Goal: Task Accomplishment & Management: Manage account settings

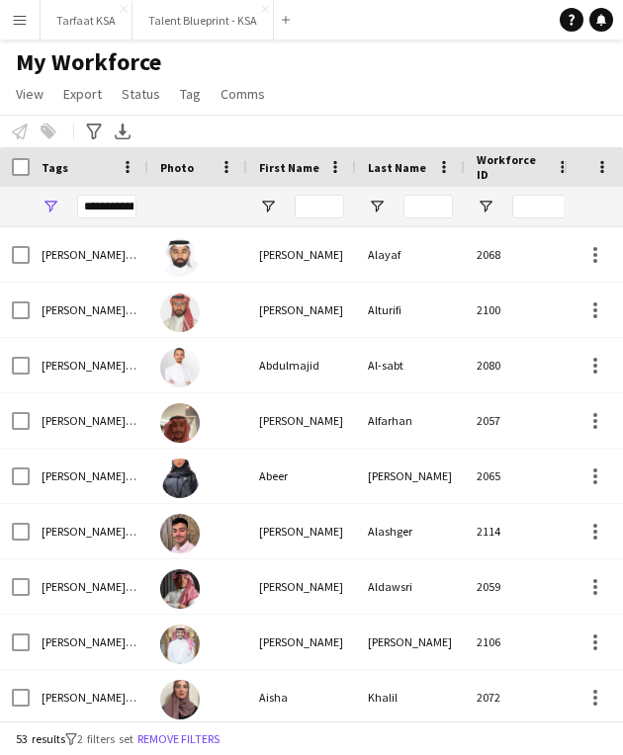
click at [303, 311] on div "[PERSON_NAME]" at bounding box center [301, 310] width 109 height 54
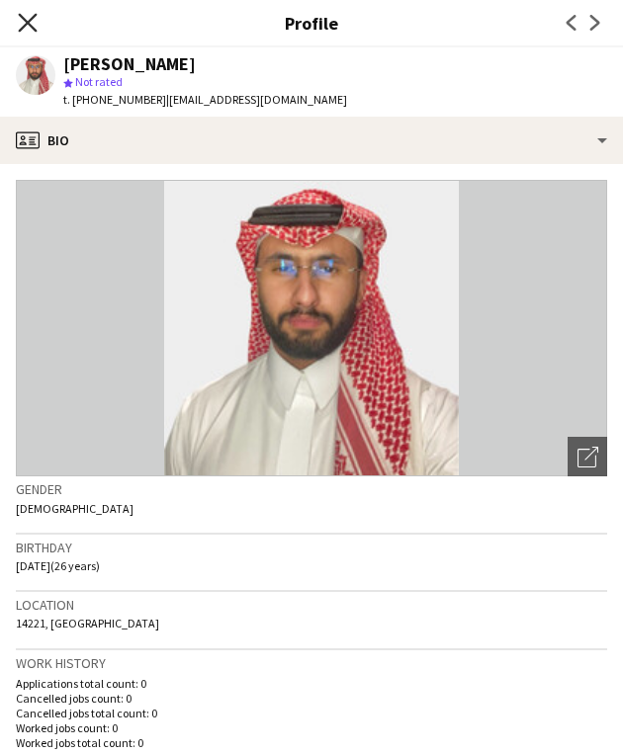
click at [18, 31] on icon "Close pop-in" at bounding box center [27, 22] width 19 height 19
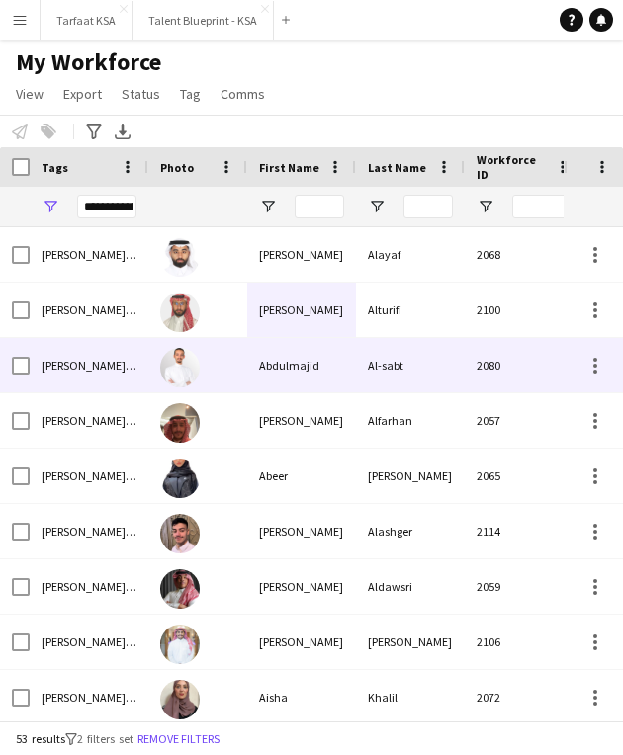
click at [258, 380] on div "Abdulmajid" at bounding box center [301, 365] width 109 height 54
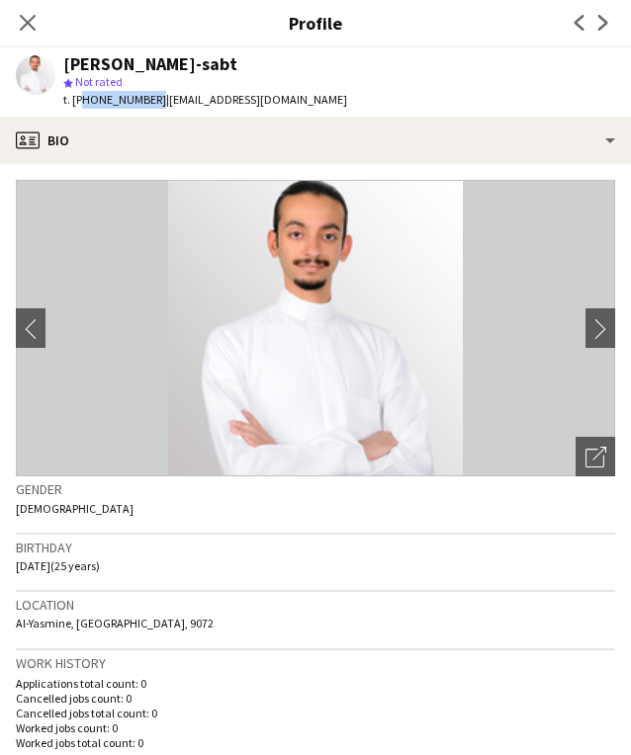
drag, startPoint x: 150, startPoint y: 102, endPoint x: 79, endPoint y: 103, distance: 71.2
click at [79, 103] on span "t. [PHONE_NUMBER]" at bounding box center [114, 99] width 103 height 15
copy span "966597797877"
click at [383, 550] on h3 "Birthday" at bounding box center [315, 548] width 599 height 18
drag, startPoint x: 161, startPoint y: 100, endPoint x: 321, endPoint y: 109, distance: 160.4
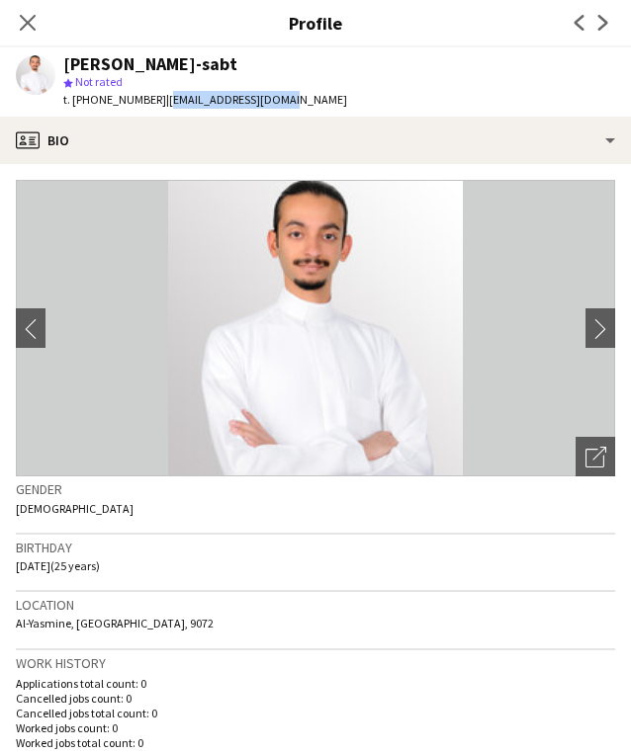
click at [322, 109] on app-profile-header "[PERSON_NAME]-sabt star Not rated t. [PHONE_NUMBER] | [EMAIL_ADDRESS][DOMAIN_NA…" at bounding box center [315, 81] width 631 height 69
copy span "[EMAIL_ADDRESS][DOMAIN_NAME]"
click at [255, 444] on img at bounding box center [315, 328] width 599 height 297
click at [29, 24] on icon at bounding box center [27, 22] width 19 height 19
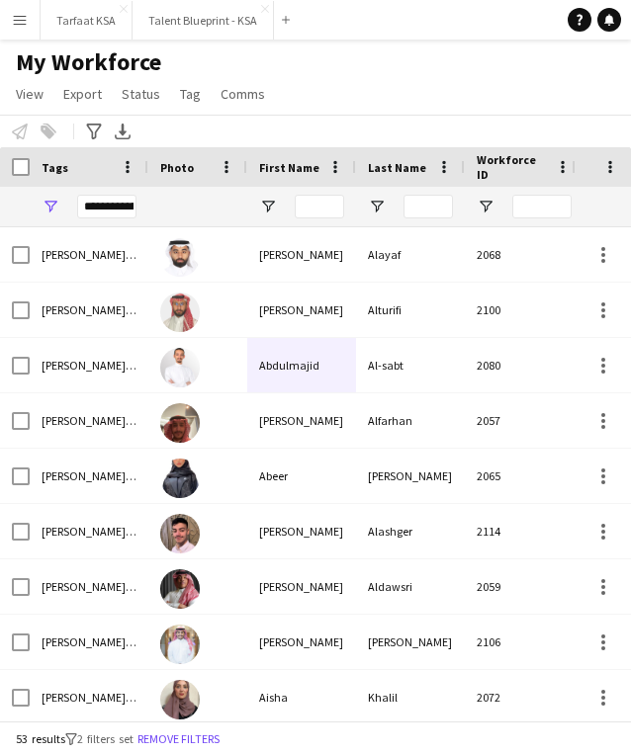
click at [308, 114] on div "My Workforce View Views Default view New view Update view Delete view Edit name…" at bounding box center [315, 80] width 631 height 67
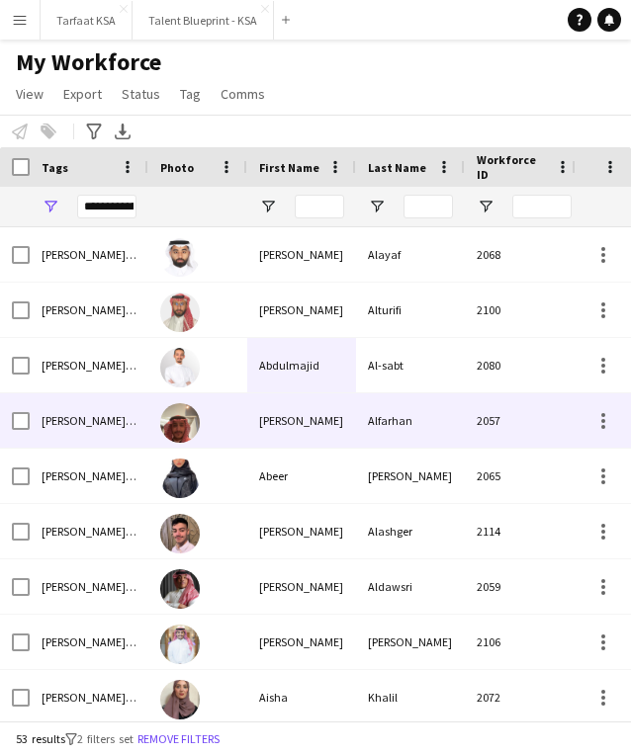
click at [450, 418] on div "Alfarhan" at bounding box center [410, 420] width 109 height 54
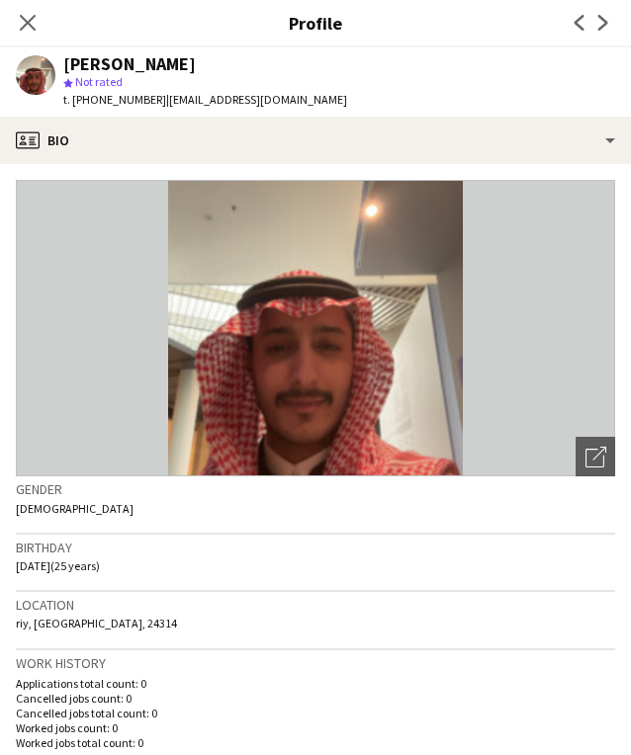
click at [321, 338] on img at bounding box center [315, 328] width 599 height 297
drag, startPoint x: 149, startPoint y: 105, endPoint x: 77, endPoint y: 107, distance: 72.2
click at [77, 107] on span "t. [PHONE_NUMBER]" at bounding box center [114, 99] width 103 height 15
copy span "966507971368"
drag, startPoint x: 158, startPoint y: 102, endPoint x: 329, endPoint y: 113, distance: 171.3
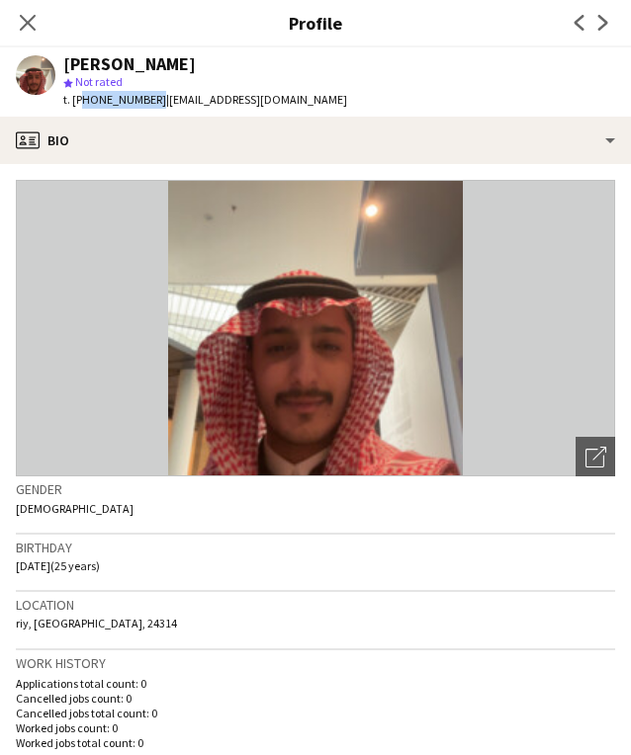
click at [329, 113] on div "[PERSON_NAME] star Not rated t. [PHONE_NUMBER] | [EMAIL_ADDRESS][DOMAIN_NAME]" at bounding box center [181, 81] width 363 height 69
copy span "[EMAIL_ADDRESS][DOMAIN_NAME]"
click at [27, 25] on icon "Close pop-in" at bounding box center [27, 22] width 19 height 19
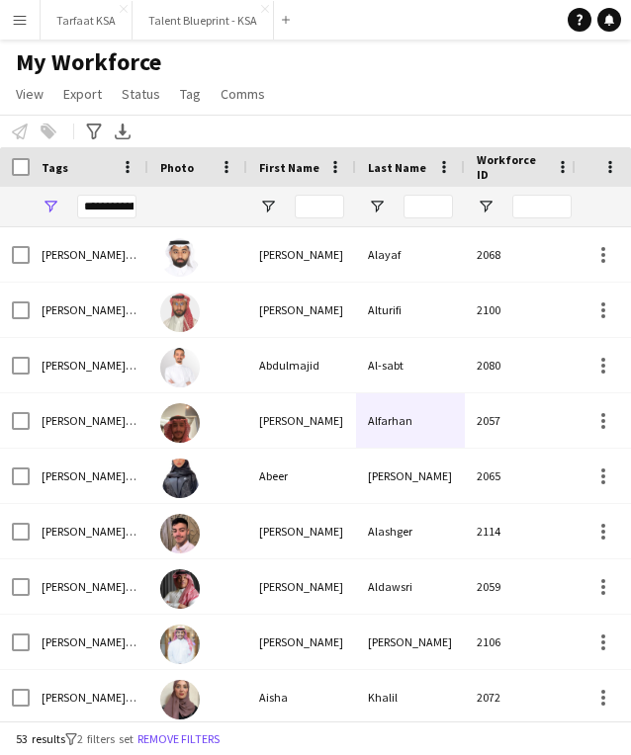
click at [595, 129] on div "Notify workforce Add to tag Select at least one crew to tag him or her. Advance…" at bounding box center [315, 131] width 631 height 33
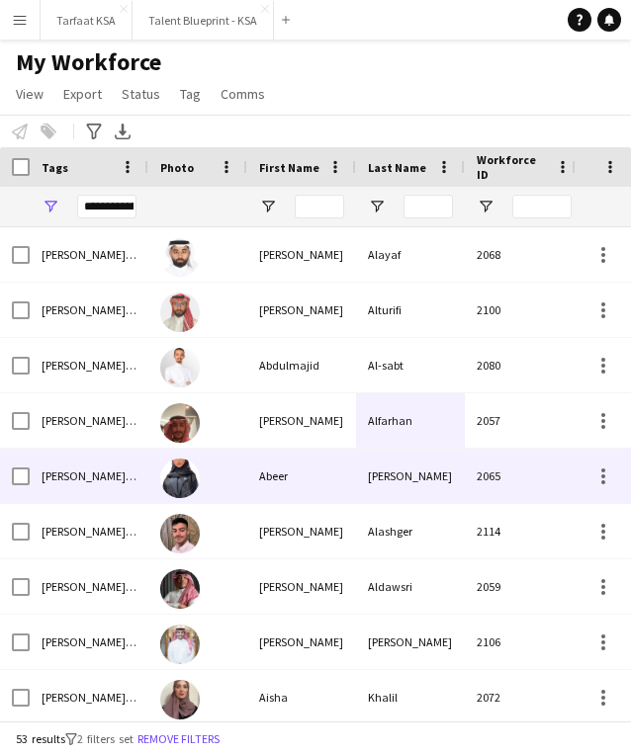
click at [305, 469] on div "Abeer" at bounding box center [301, 476] width 109 height 54
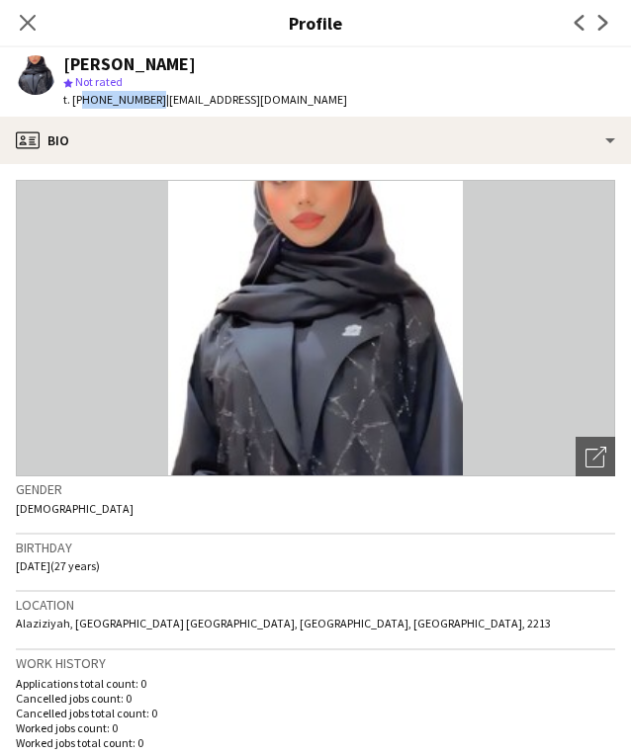
drag, startPoint x: 147, startPoint y: 99, endPoint x: 80, endPoint y: 106, distance: 67.6
click at [80, 106] on span "t. [PHONE_NUMBER]" at bounding box center [114, 99] width 103 height 15
copy span "966583037996"
drag, startPoint x: 158, startPoint y: 100, endPoint x: 380, endPoint y: 98, distance: 221.4
click at [380, 99] on app-profile-header "[PERSON_NAME] star Not rated t. [PHONE_NUMBER] | [EMAIL_ADDRESS][DOMAIN_NAME]" at bounding box center [315, 81] width 631 height 69
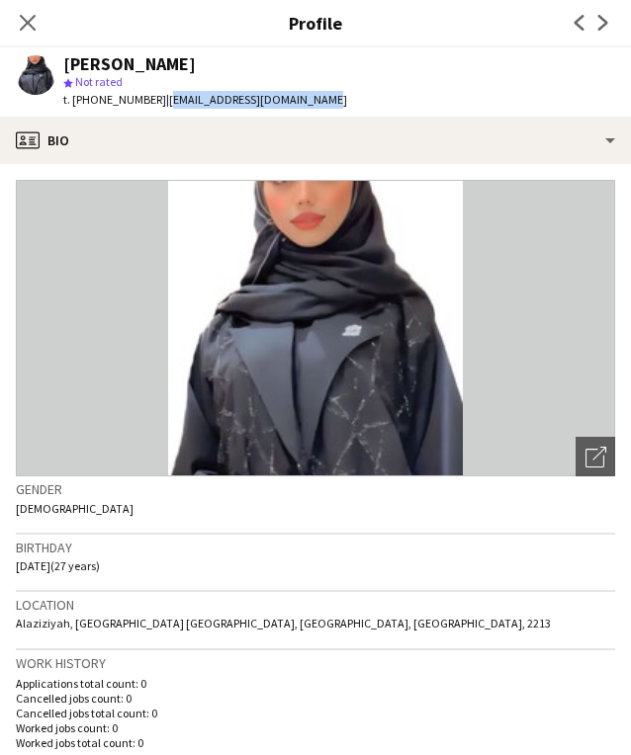
copy span "[EMAIL_ADDRESS][DOMAIN_NAME]"
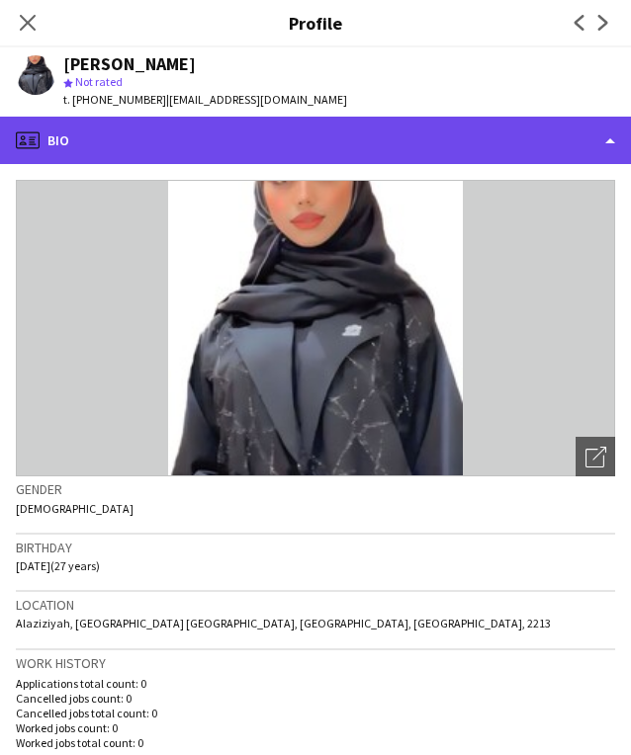
click at [402, 118] on div "profile Bio" at bounding box center [315, 140] width 631 height 47
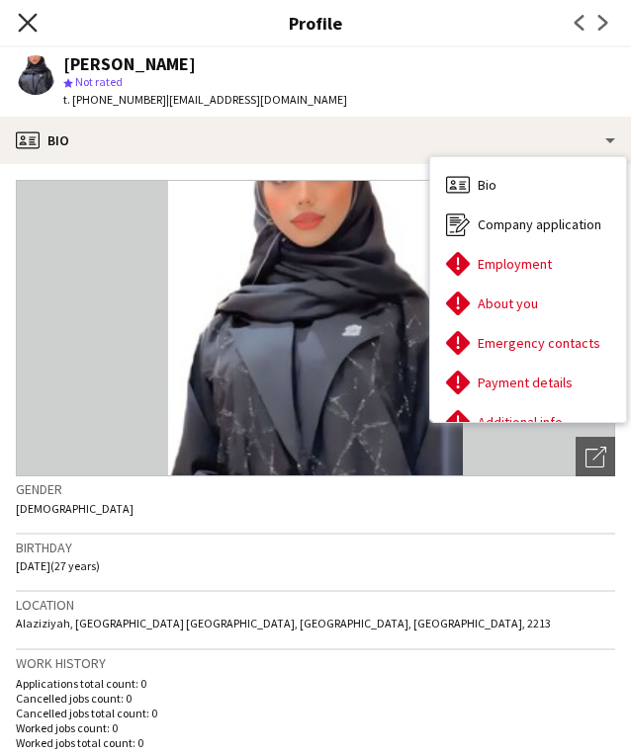
click at [28, 26] on icon "Close pop-in" at bounding box center [27, 22] width 19 height 19
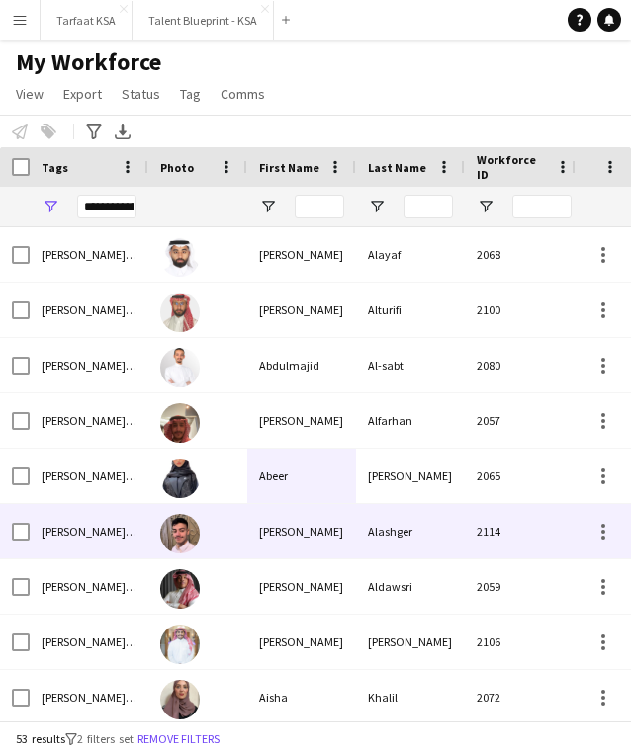
click at [318, 544] on div "[PERSON_NAME]" at bounding box center [301, 531] width 109 height 54
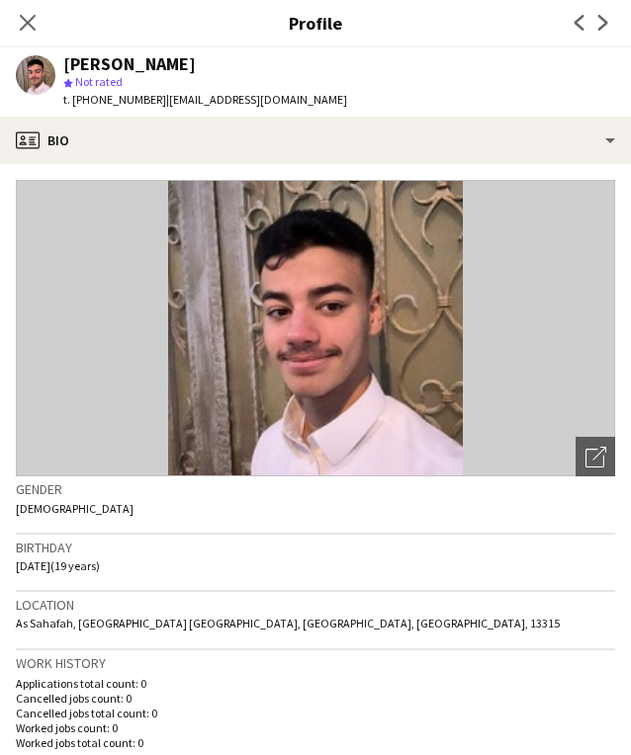
drag, startPoint x: 282, startPoint y: 100, endPoint x: 151, endPoint y: 102, distance: 130.5
click at [166, 101] on span "| [EMAIL_ADDRESS][DOMAIN_NAME]" at bounding box center [256, 99] width 181 height 15
copy span "| [EMAIL_ADDRESS][DOMAIN_NAME]"
drag, startPoint x: 149, startPoint y: 101, endPoint x: 80, endPoint y: 101, distance: 69.2
click at [80, 101] on span "t. [PHONE_NUMBER]" at bounding box center [114, 99] width 103 height 15
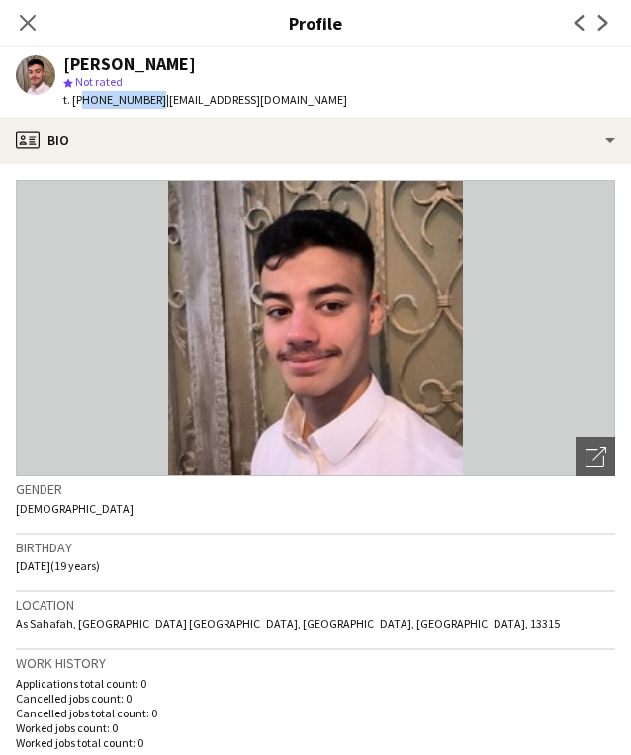
copy span "966550491683"
click at [31, 26] on icon at bounding box center [27, 22] width 19 height 19
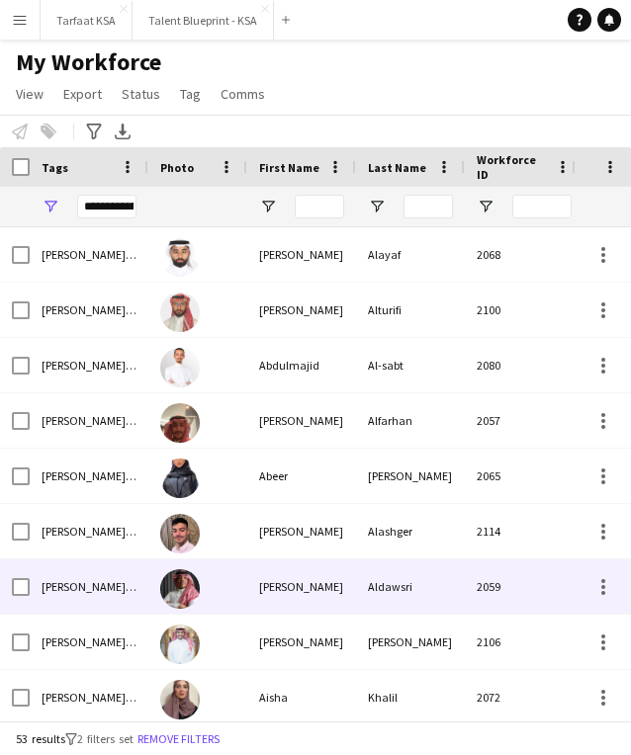
click at [343, 602] on div "[PERSON_NAME]" at bounding box center [301, 586] width 109 height 54
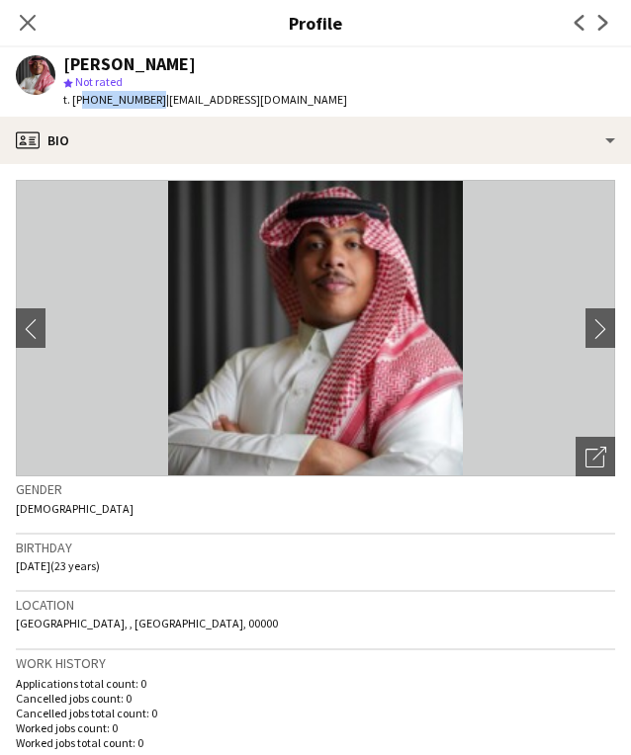
drag, startPoint x: 149, startPoint y: 100, endPoint x: 80, endPoint y: 100, distance: 69.2
click at [80, 100] on span "t. [PHONE_NUMBER]" at bounding box center [114, 99] width 103 height 15
copy span "966536275446"
drag, startPoint x: 288, startPoint y: 100, endPoint x: 156, endPoint y: 100, distance: 131.5
click at [166, 100] on span "| [EMAIL_ADDRESS][DOMAIN_NAME]" at bounding box center [256, 99] width 181 height 15
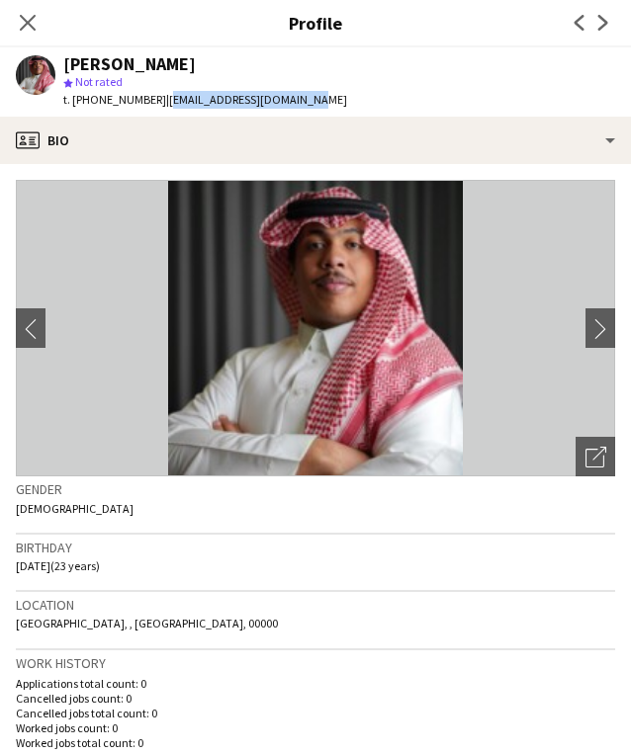
copy span "[EMAIL_ADDRESS][DOMAIN_NAME]"
click at [33, 16] on icon at bounding box center [27, 22] width 19 height 19
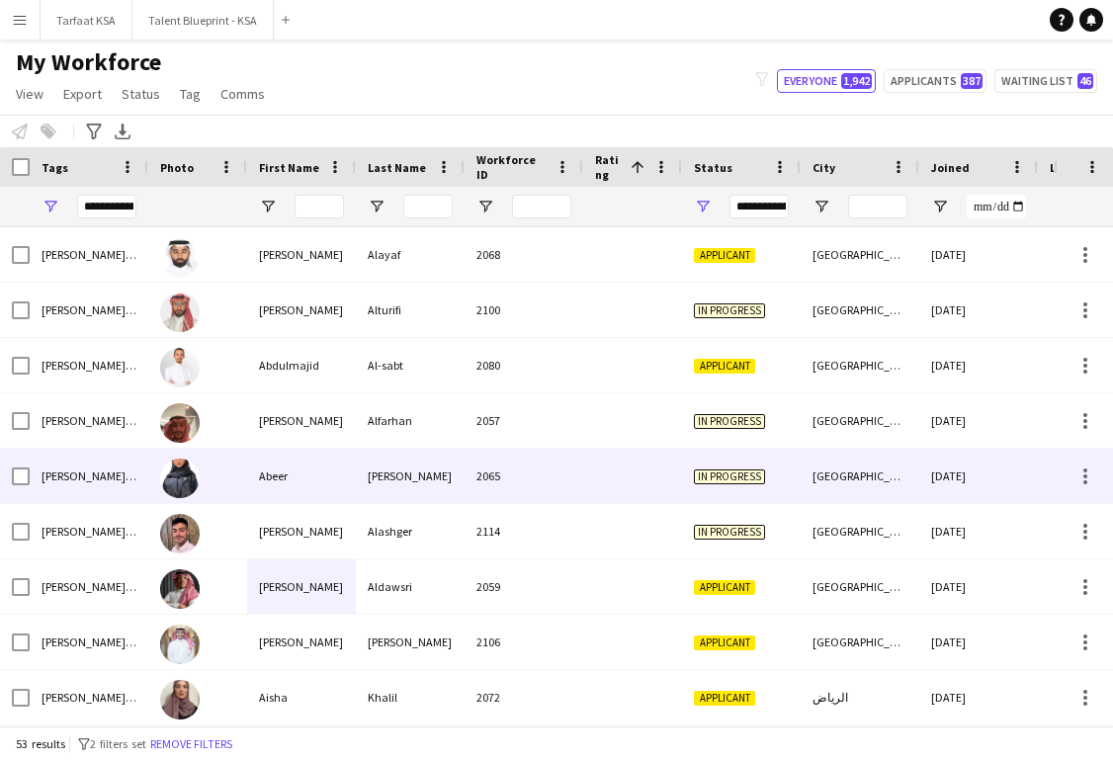
scroll to position [454, 0]
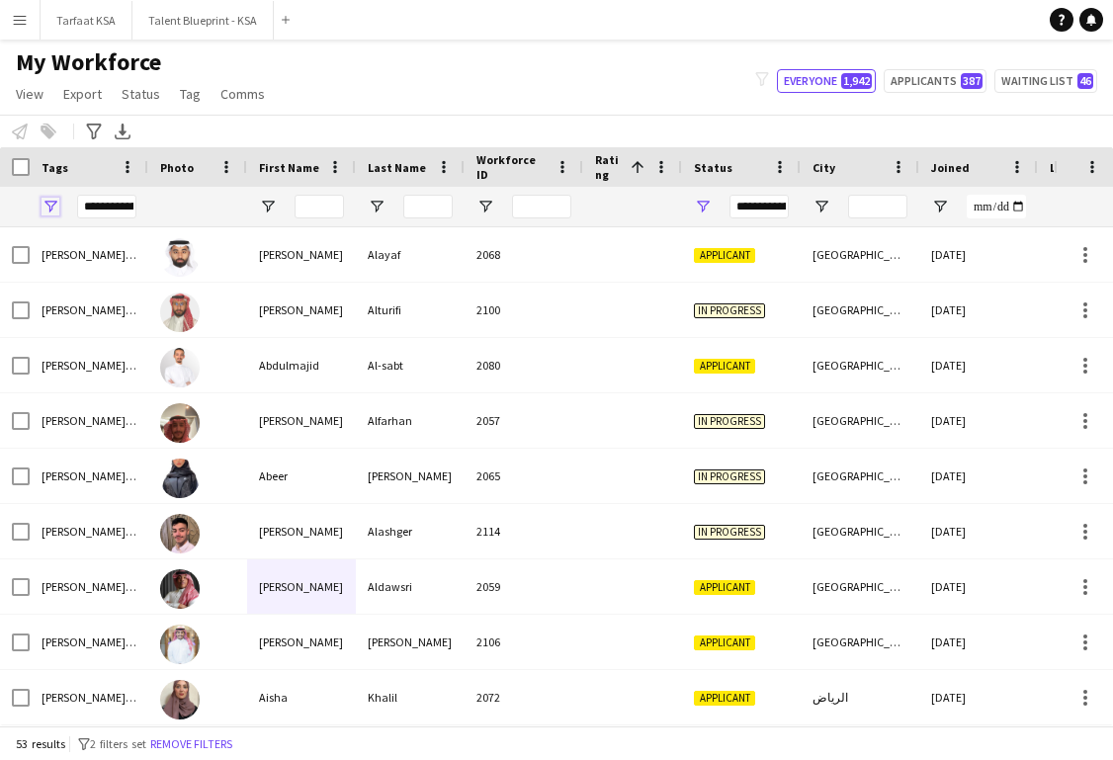
click at [52, 202] on span "Open Filter Menu" at bounding box center [51, 207] width 18 height 18
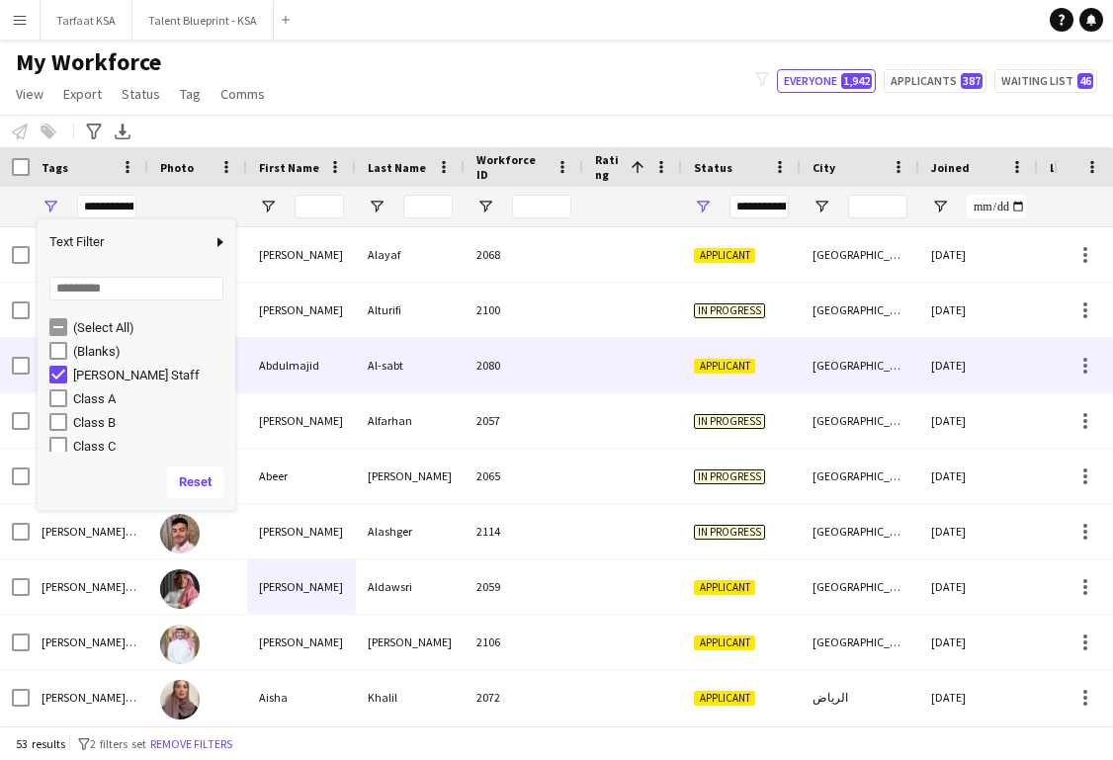
click at [471, 360] on div "2080" at bounding box center [524, 365] width 119 height 54
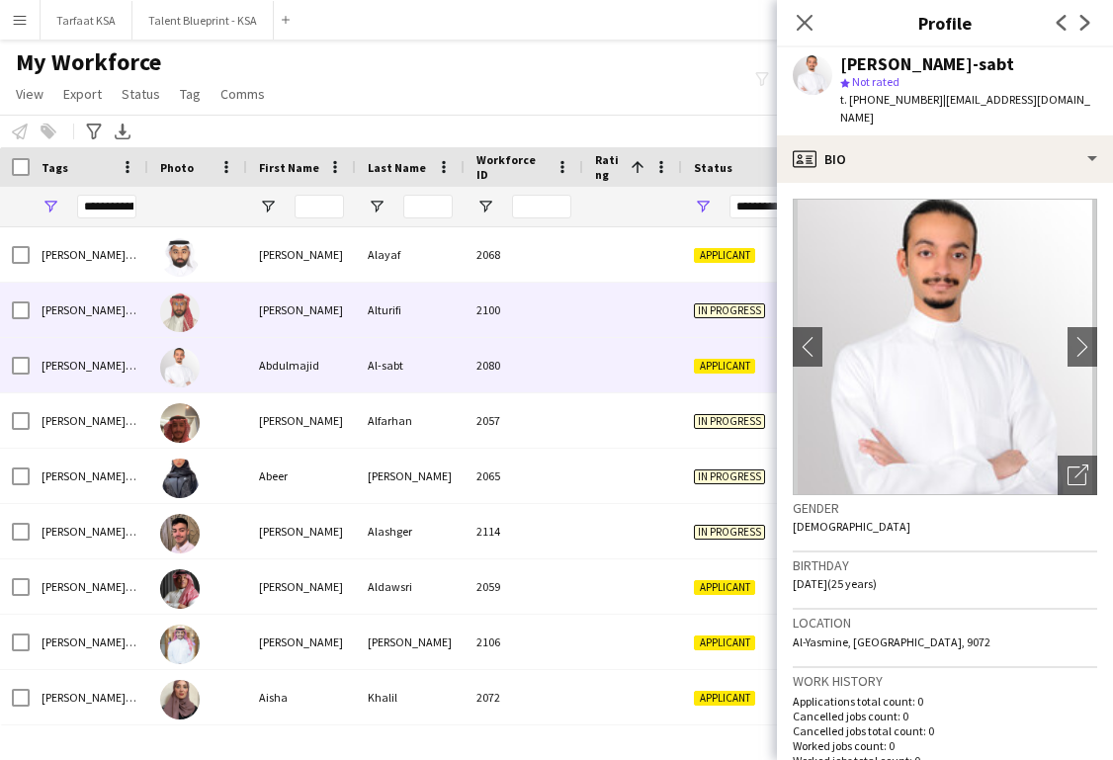
click at [279, 289] on div "[PERSON_NAME]" at bounding box center [301, 310] width 109 height 54
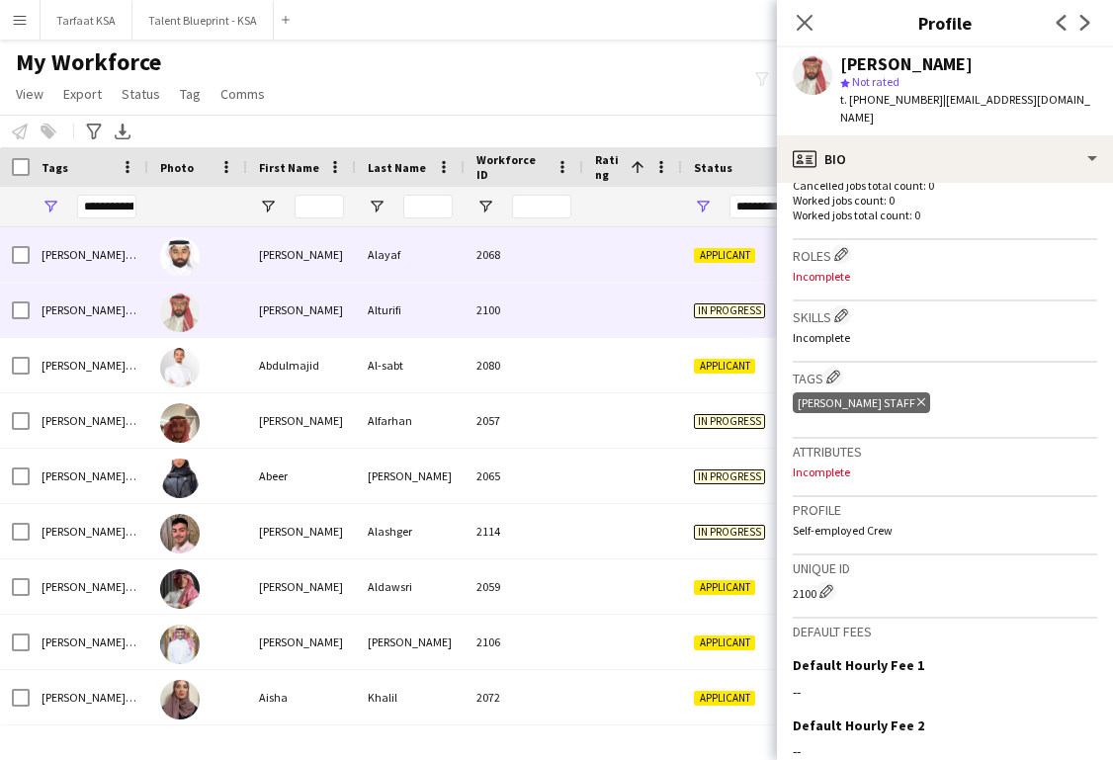
click at [622, 244] on div at bounding box center [632, 254] width 99 height 54
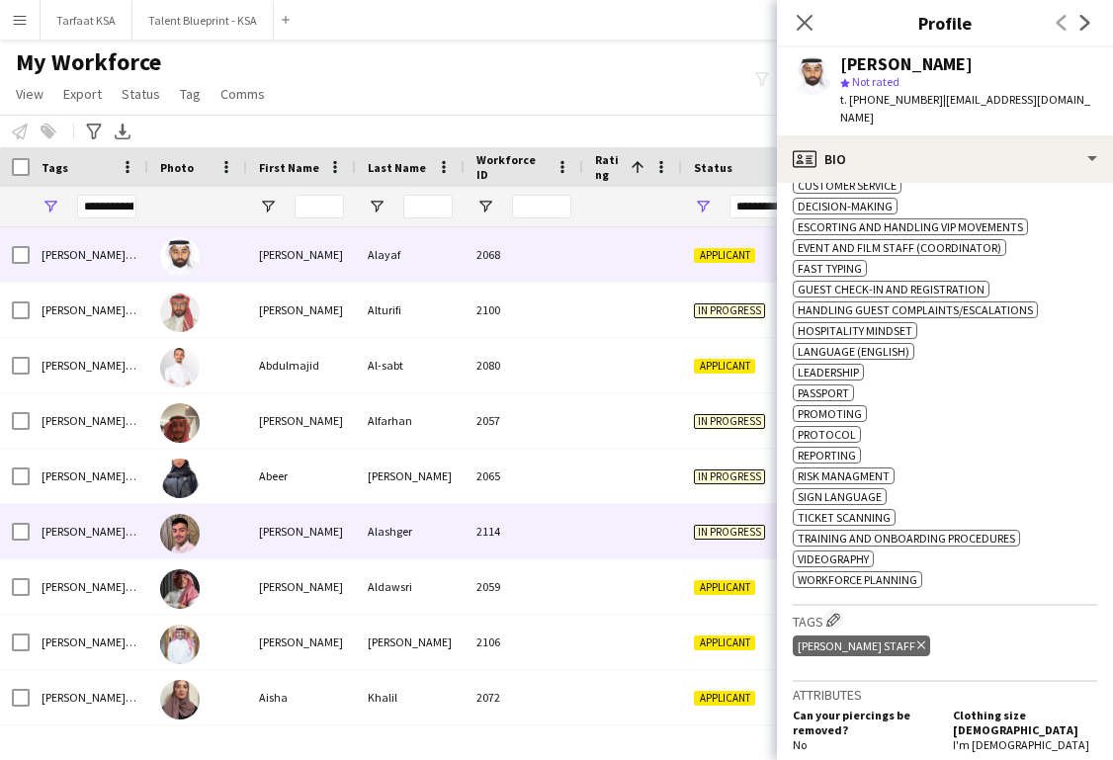
click at [546, 543] on div "2114" at bounding box center [524, 531] width 119 height 54
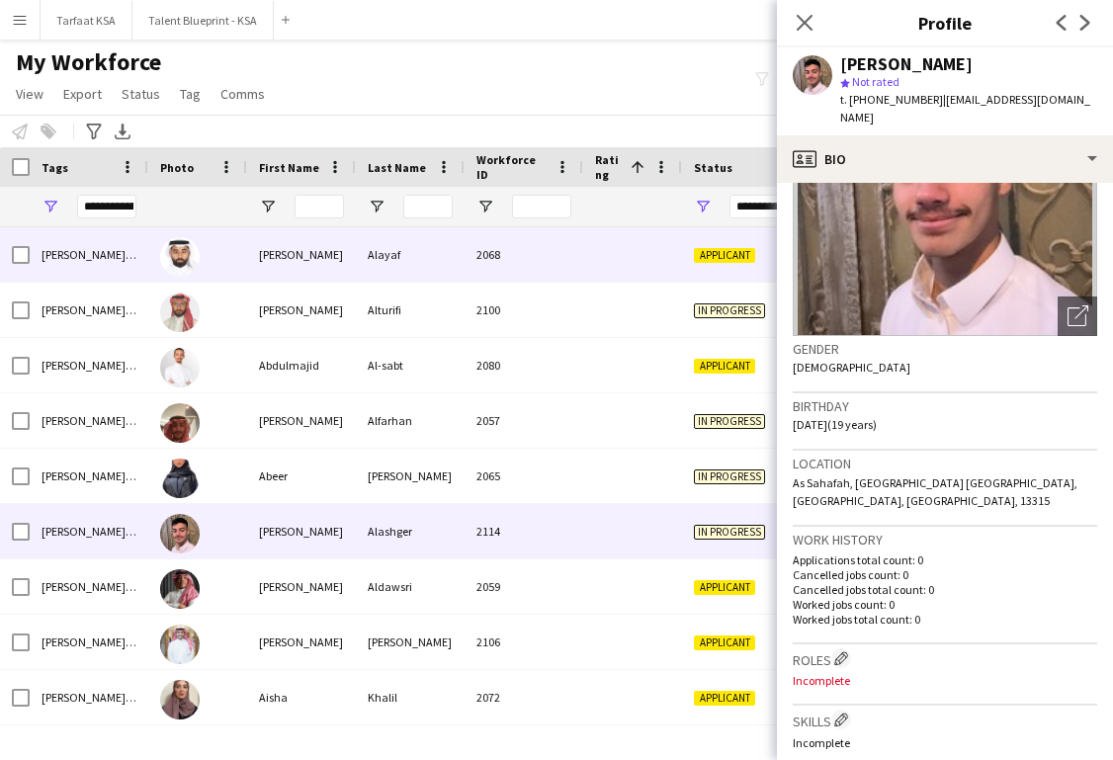
click at [622, 250] on span "Applicant" at bounding box center [724, 255] width 61 height 15
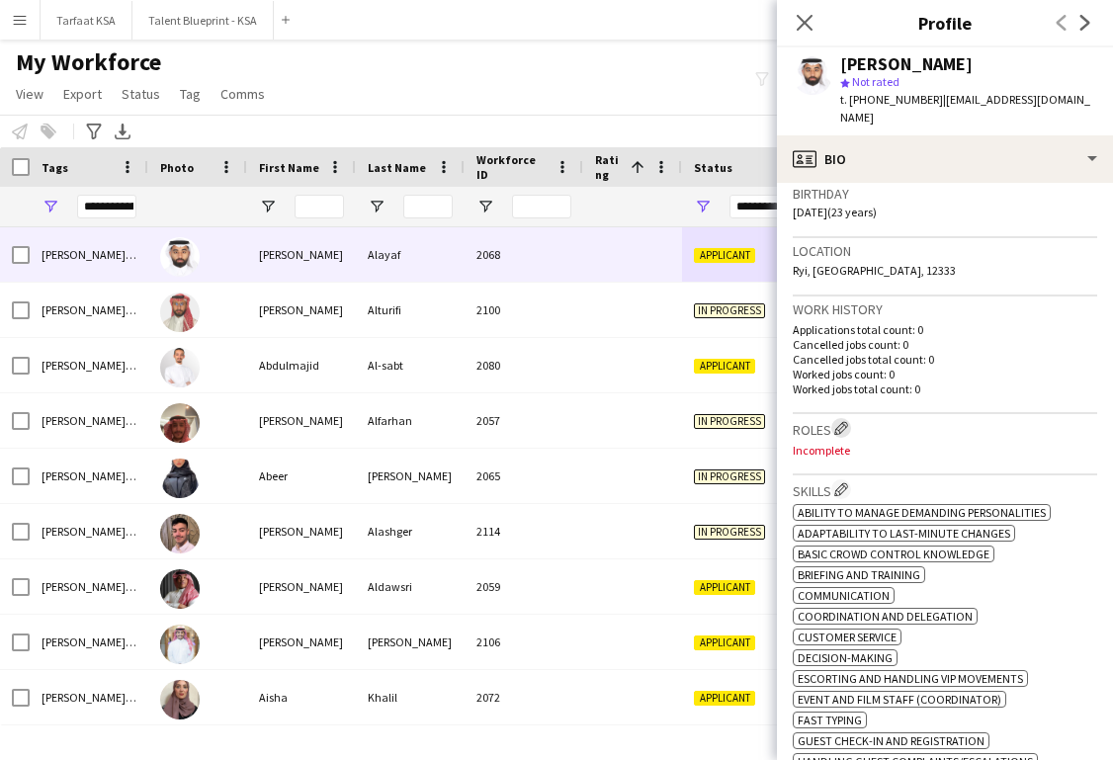
click at [622, 421] on app-icon "Edit crew company roles" at bounding box center [841, 428] width 14 height 14
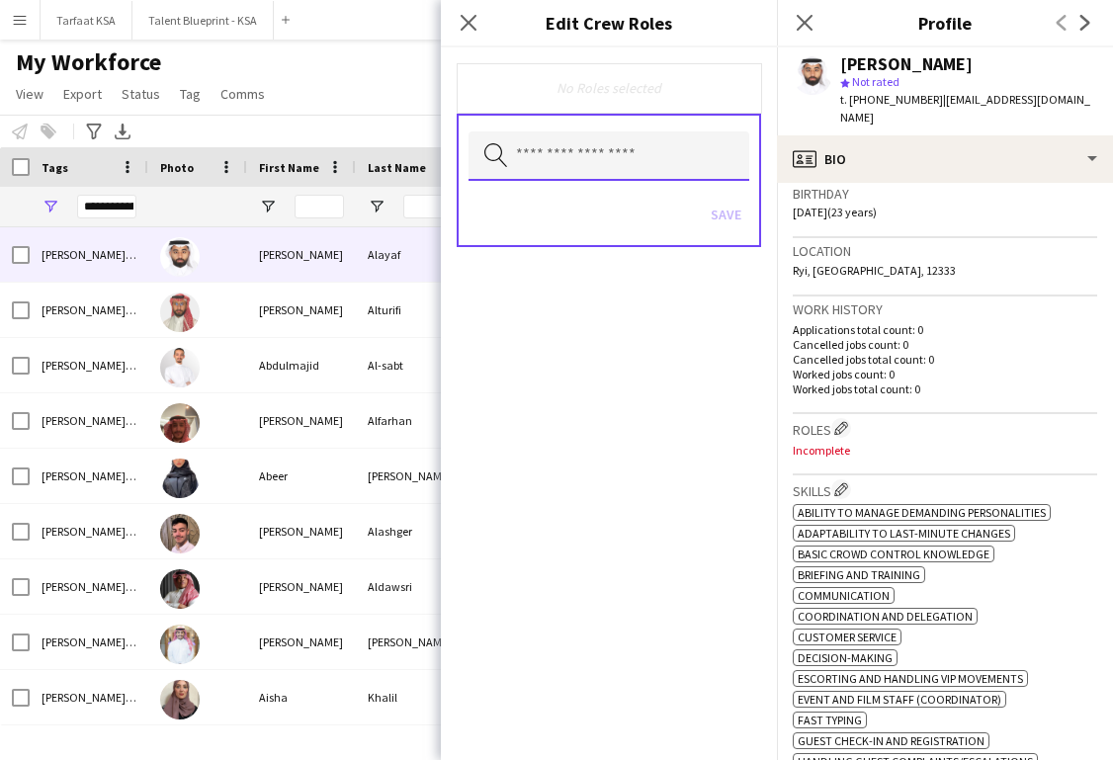
click at [622, 164] on input "text" at bounding box center [609, 155] width 281 height 49
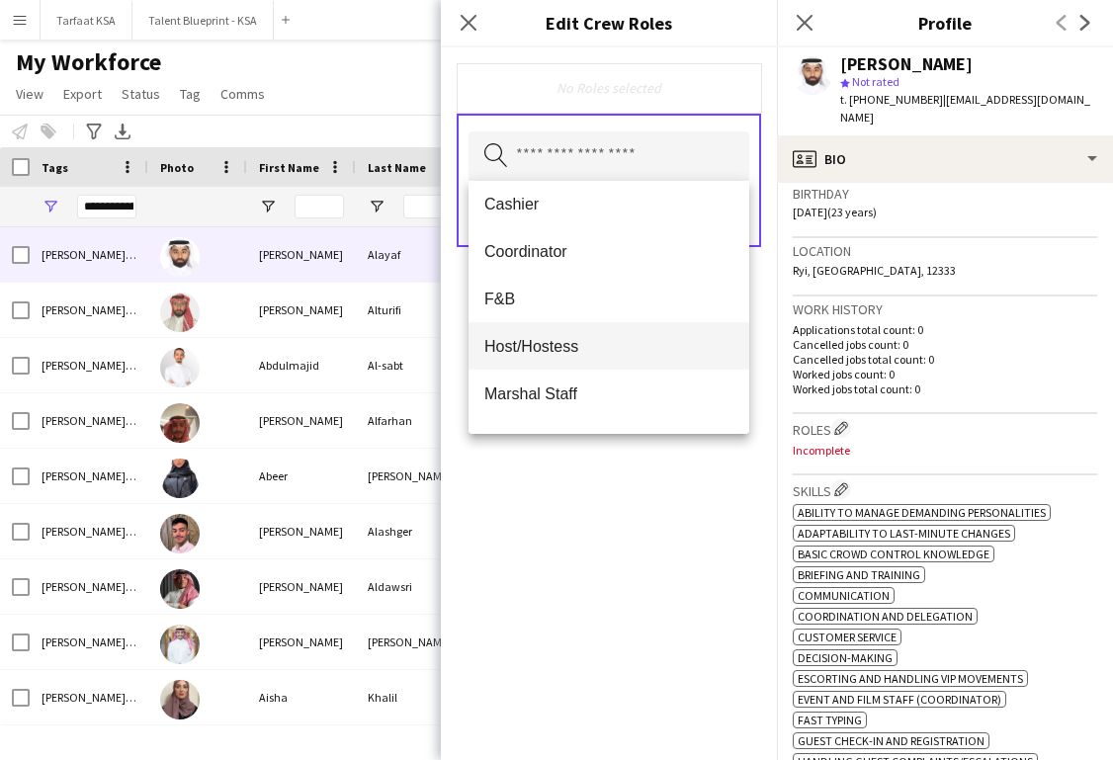
click at [622, 337] on span "Host/Hostess" at bounding box center [608, 346] width 249 height 19
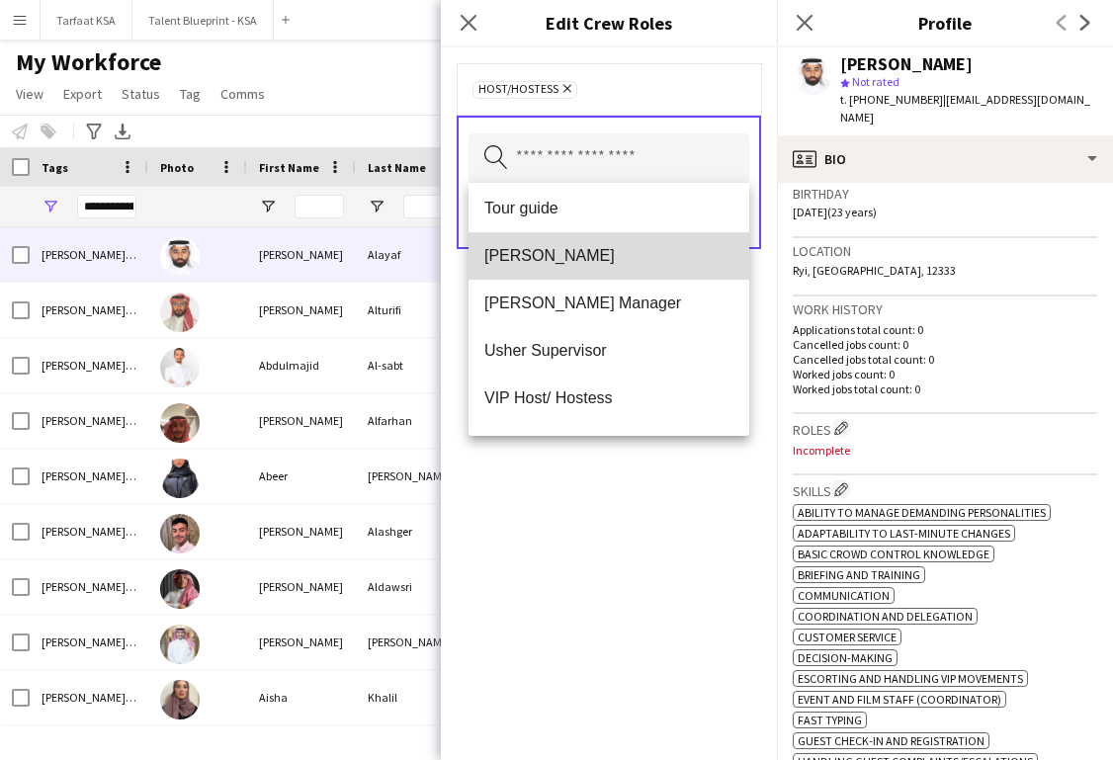
click at [622, 265] on span "[PERSON_NAME]" at bounding box center [608, 255] width 249 height 19
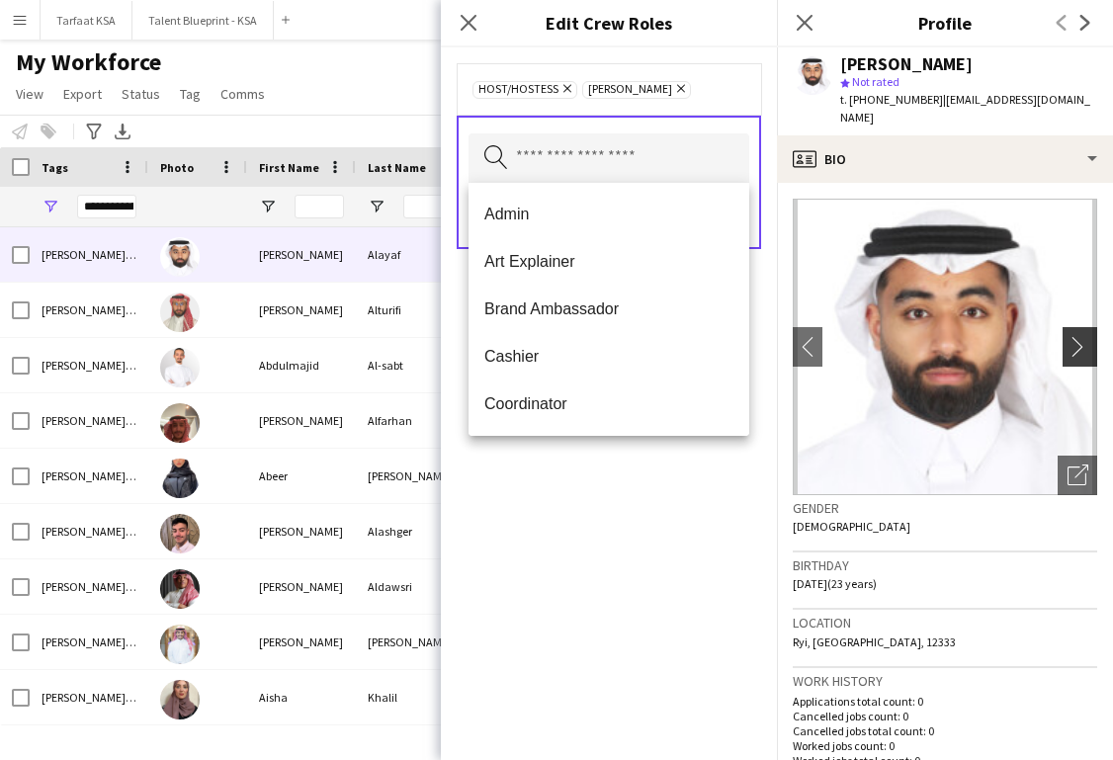
click at [622, 336] on app-icon "chevron-right" at bounding box center [1083, 346] width 31 height 21
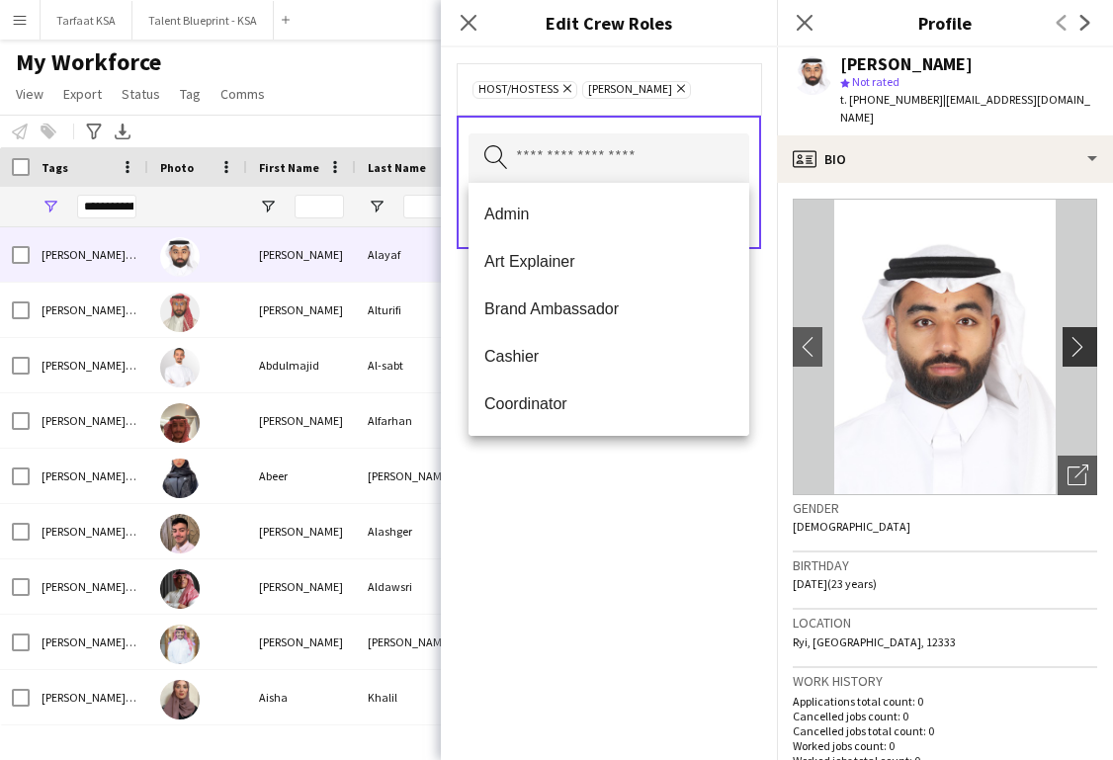
click at [622, 336] on app-icon "chevron-right" at bounding box center [1083, 346] width 31 height 21
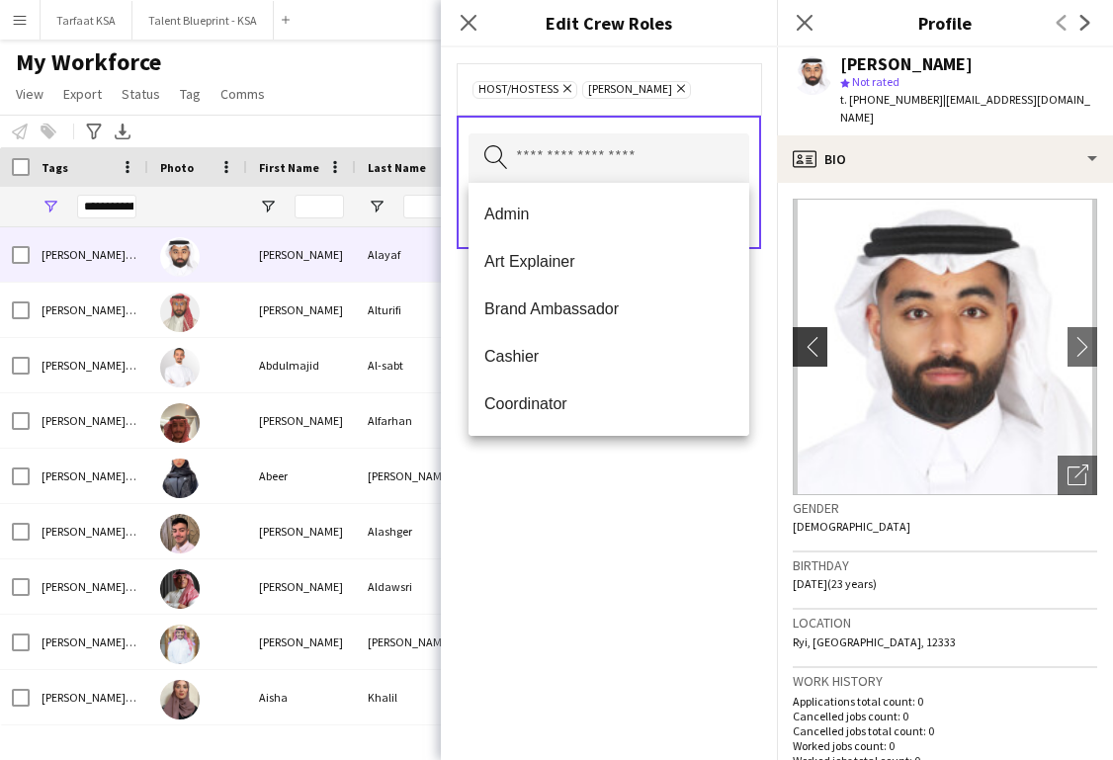
click at [622, 336] on app-icon "chevron-left" at bounding box center [808, 346] width 31 height 21
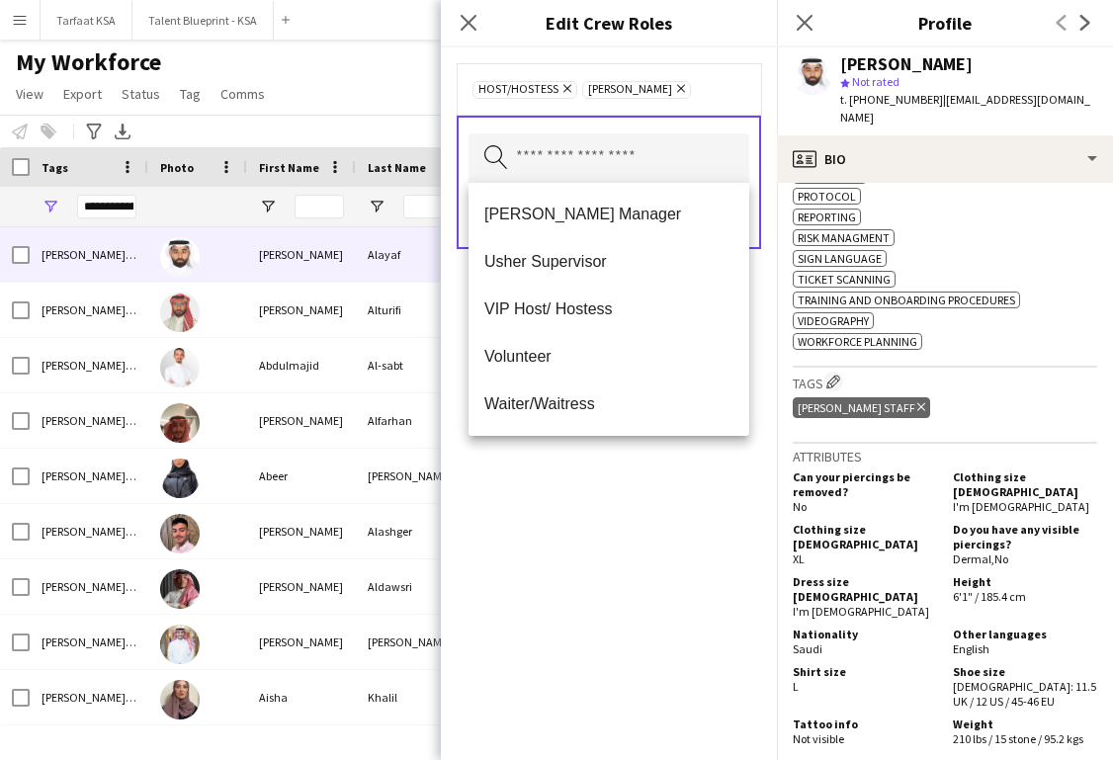
scroll to position [1070, 0]
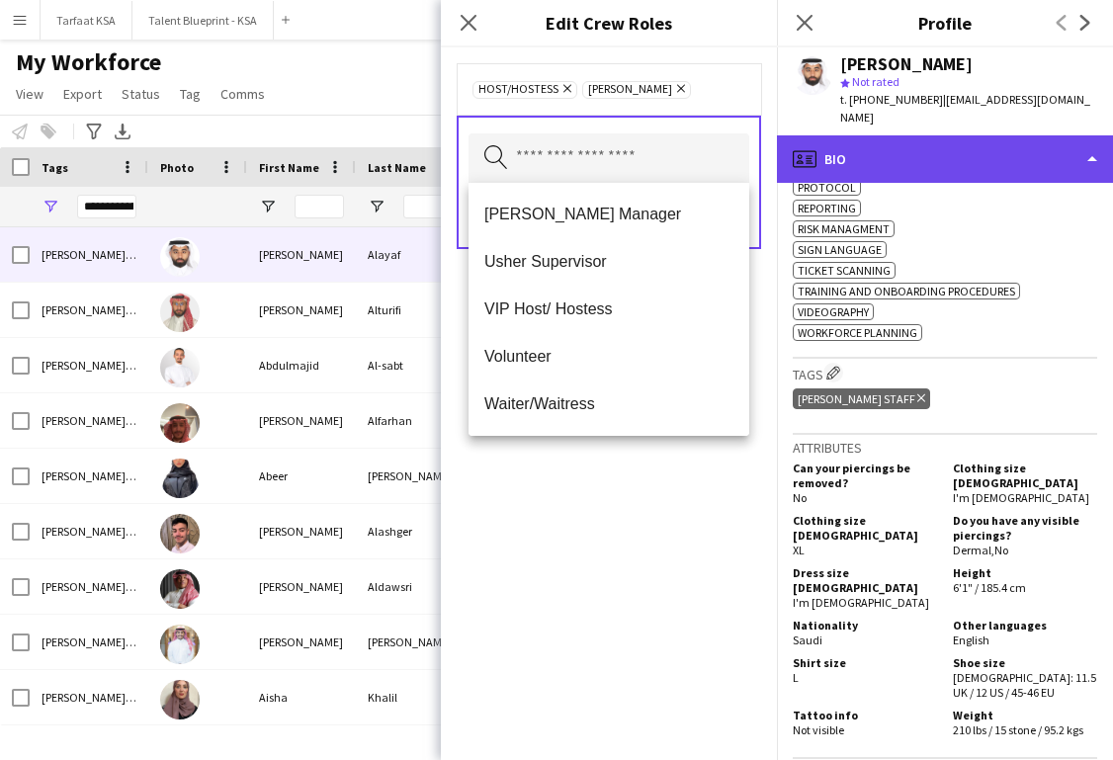
click at [622, 135] on div "profile Bio" at bounding box center [945, 158] width 336 height 47
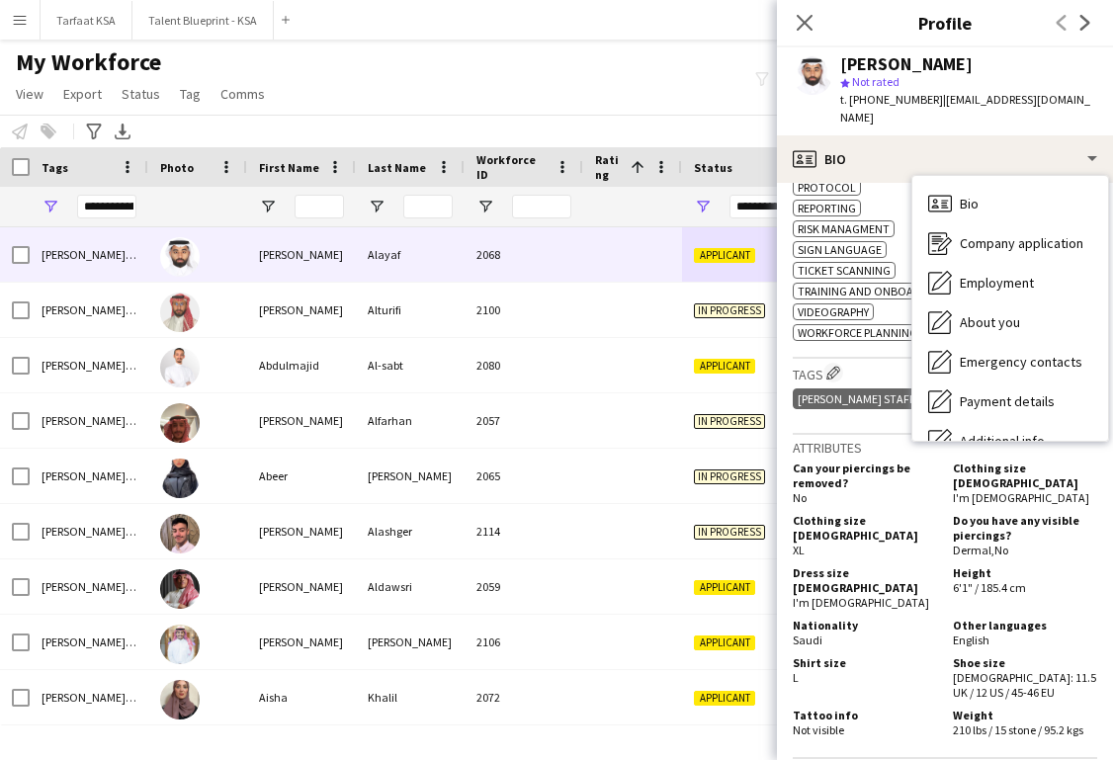
click at [611, 84] on div "My Workforce View Views Default view New view Update view Delete view Edit name…" at bounding box center [556, 80] width 1113 height 67
